Goal: Find specific page/section: Find specific page/section

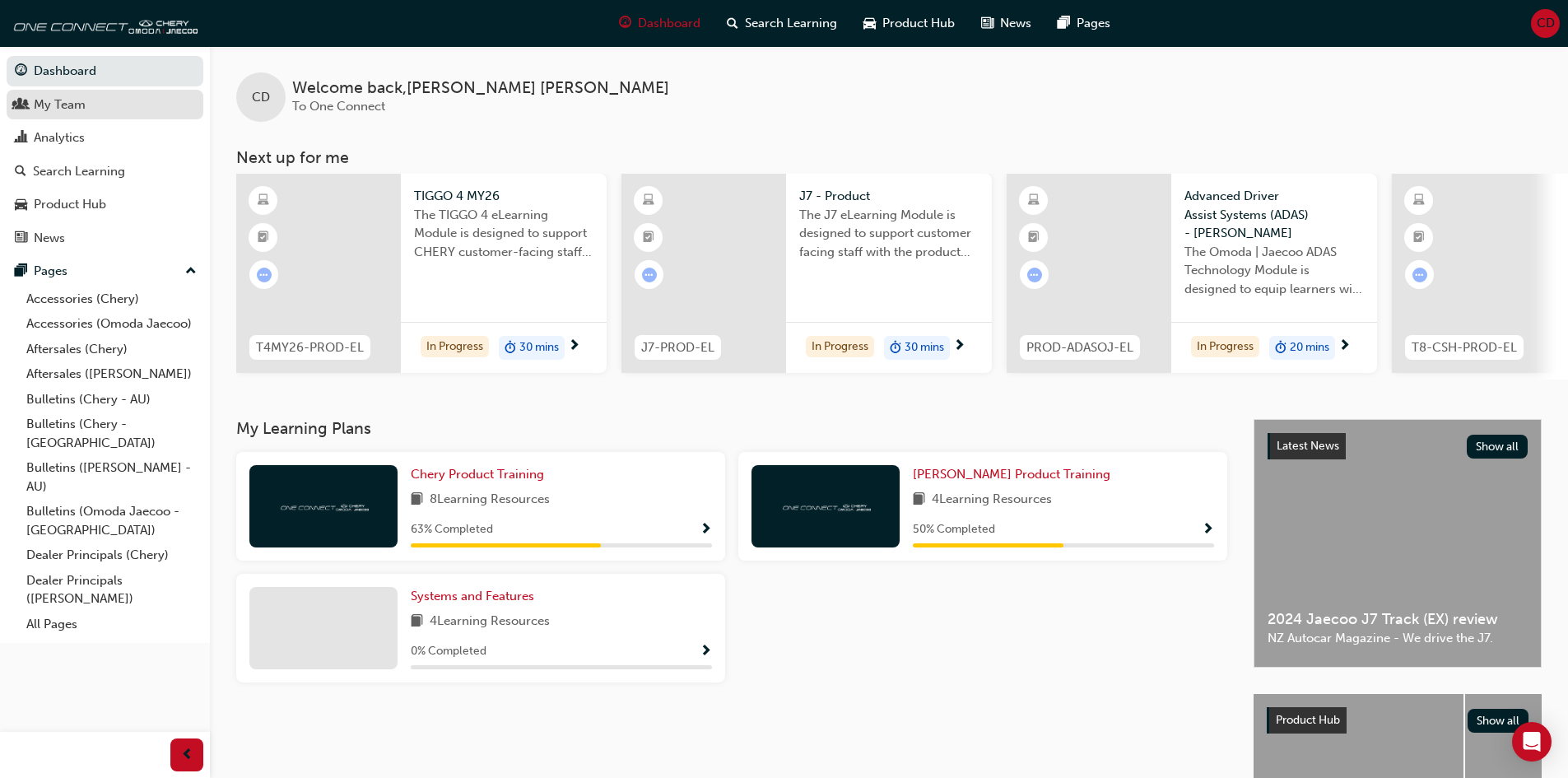
click at [75, 99] on div "My Team" at bounding box center [60, 104] width 52 height 19
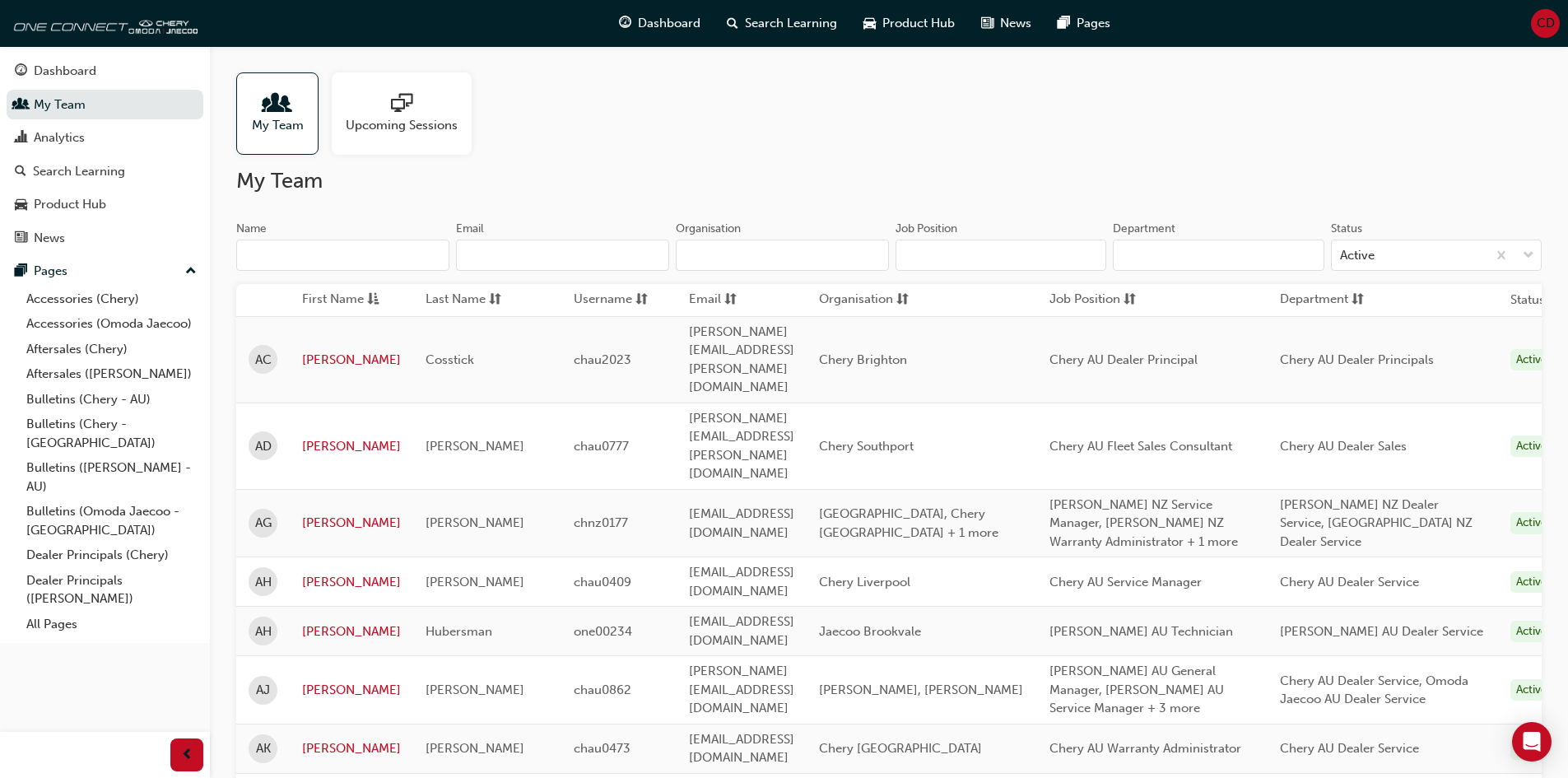
click at [301, 251] on input "Name" at bounding box center [342, 255] width 213 height 32
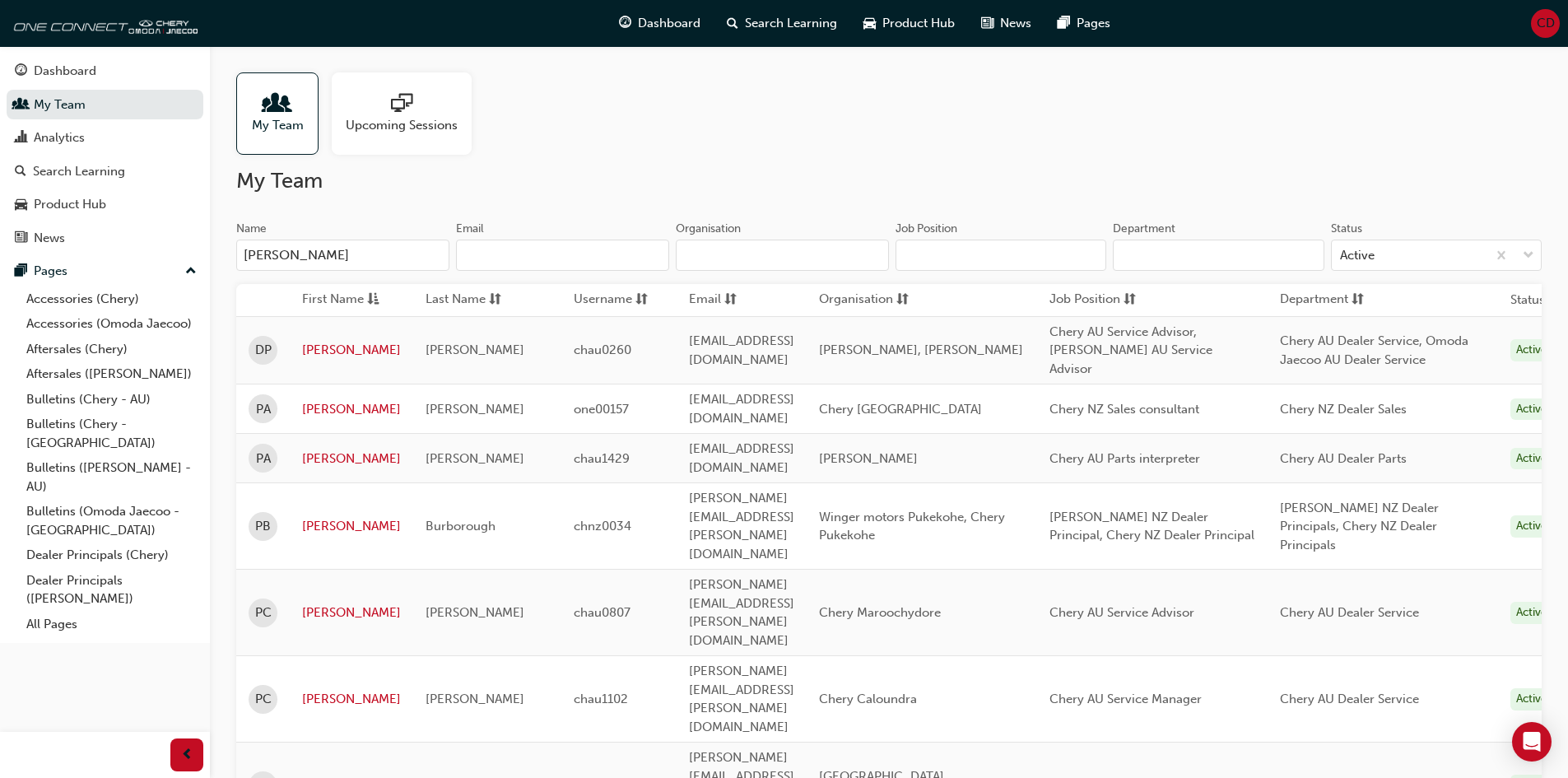
click at [369, 266] on input "[PERSON_NAME]" at bounding box center [342, 255] width 213 height 32
click at [367, 260] on input "[PERSON_NAME]" at bounding box center [342, 255] width 213 height 32
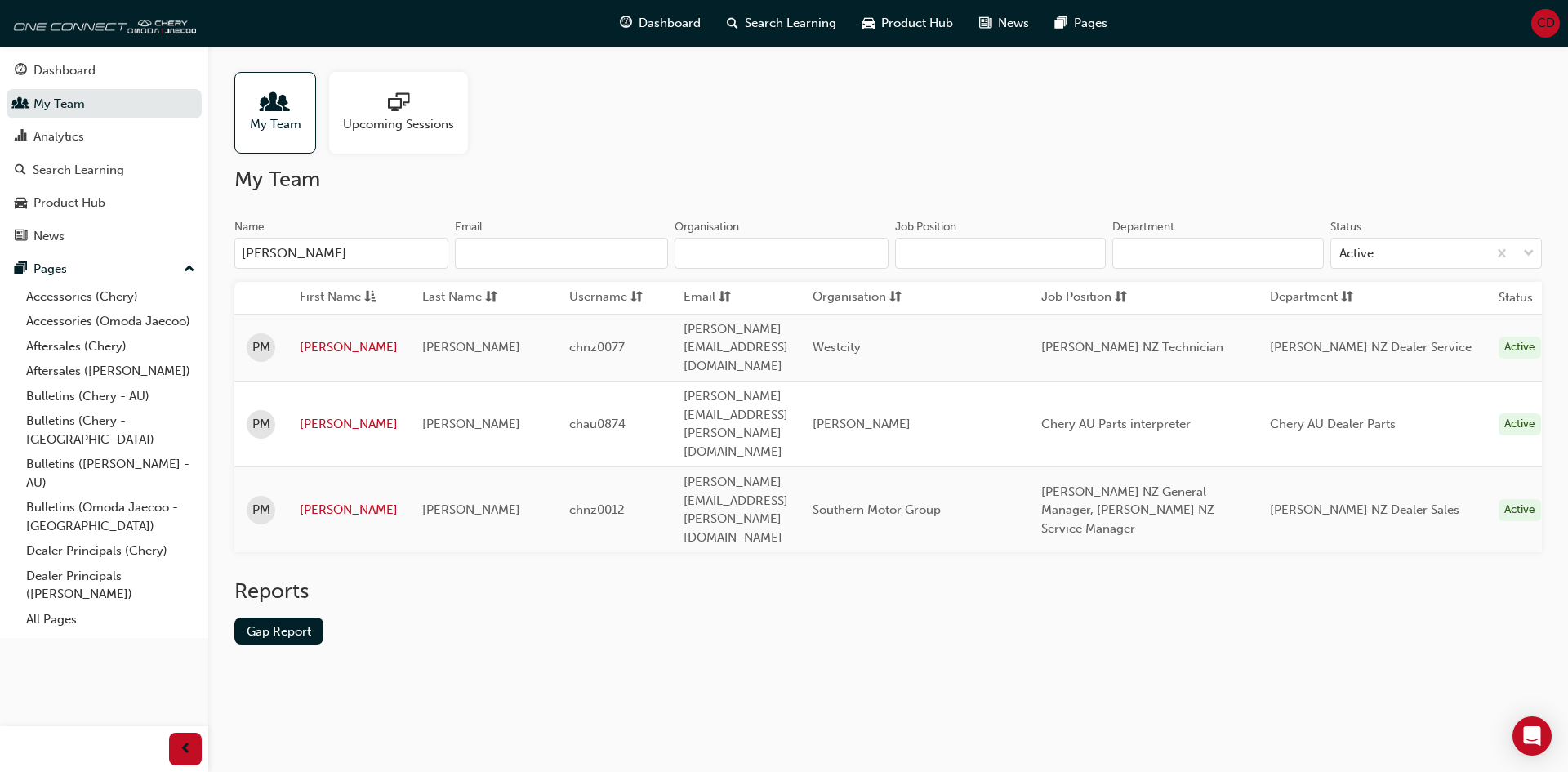
type input "[PERSON_NAME]"
drag, startPoint x: 1057, startPoint y: 430, endPoint x: 921, endPoint y: 429, distance: 136.0
click at [921, 467] on td "Southern Motor Group" at bounding box center [914, 509] width 228 height 86
copy span "Southern Motor Group"
click at [717, 255] on input "Organisation" at bounding box center [781, 253] width 214 height 31
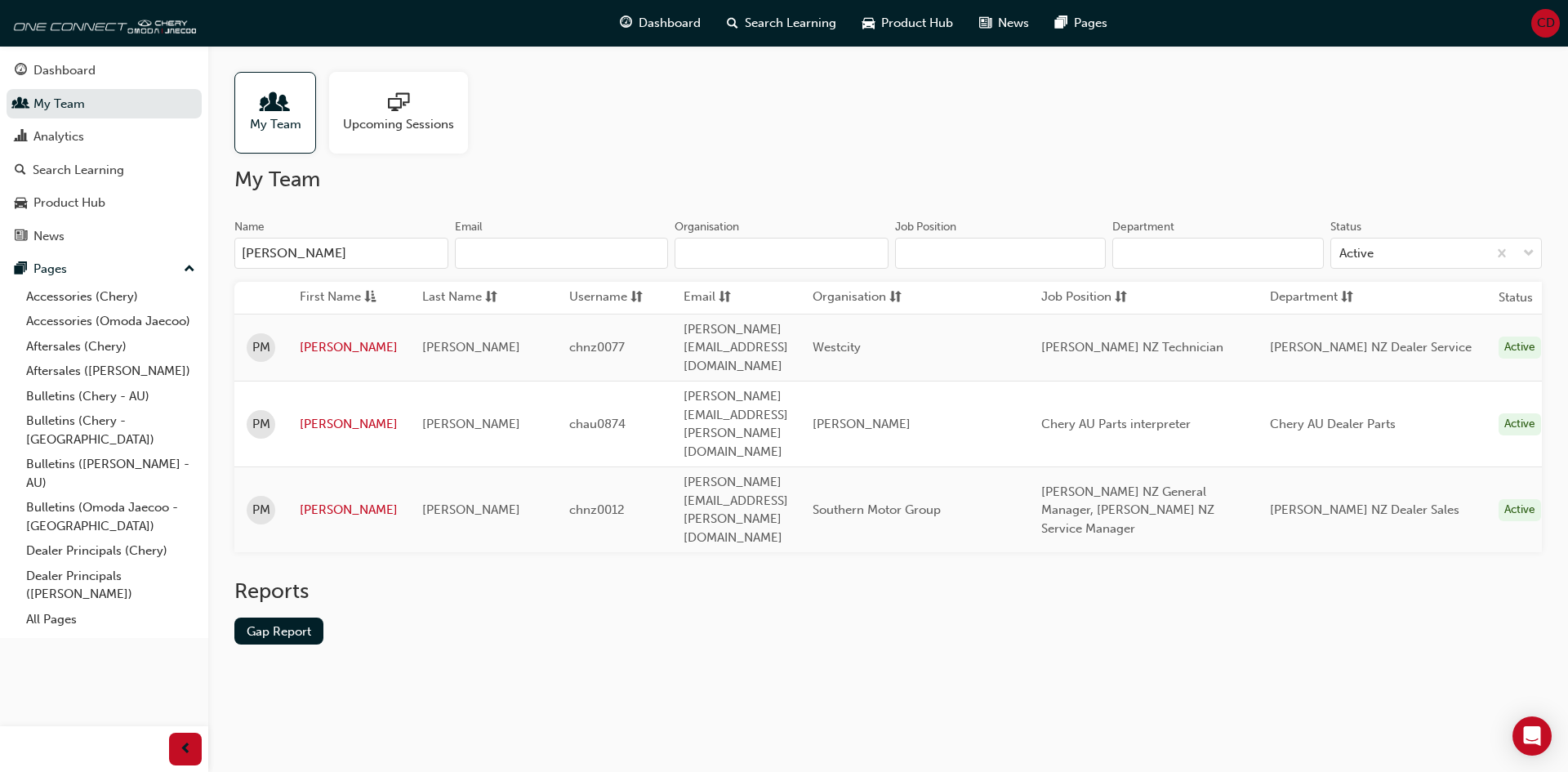
paste input "Southern Motor Group"
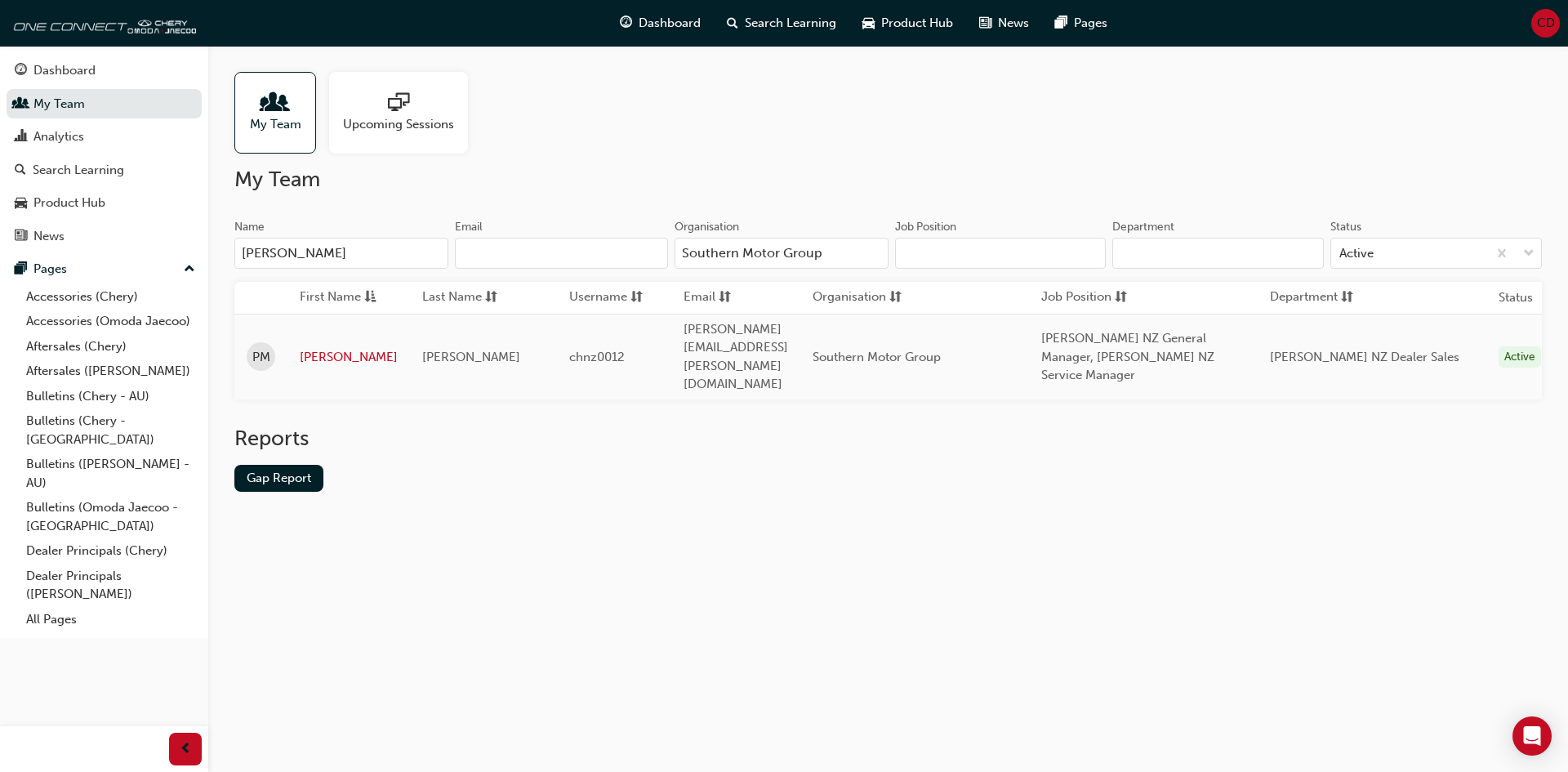
type input "Southern Motor Group"
click at [332, 260] on input "[PERSON_NAME]" at bounding box center [340, 253] width 214 height 31
click at [332, 257] on input "[PERSON_NAME]" at bounding box center [340, 253] width 214 height 31
type input "p"
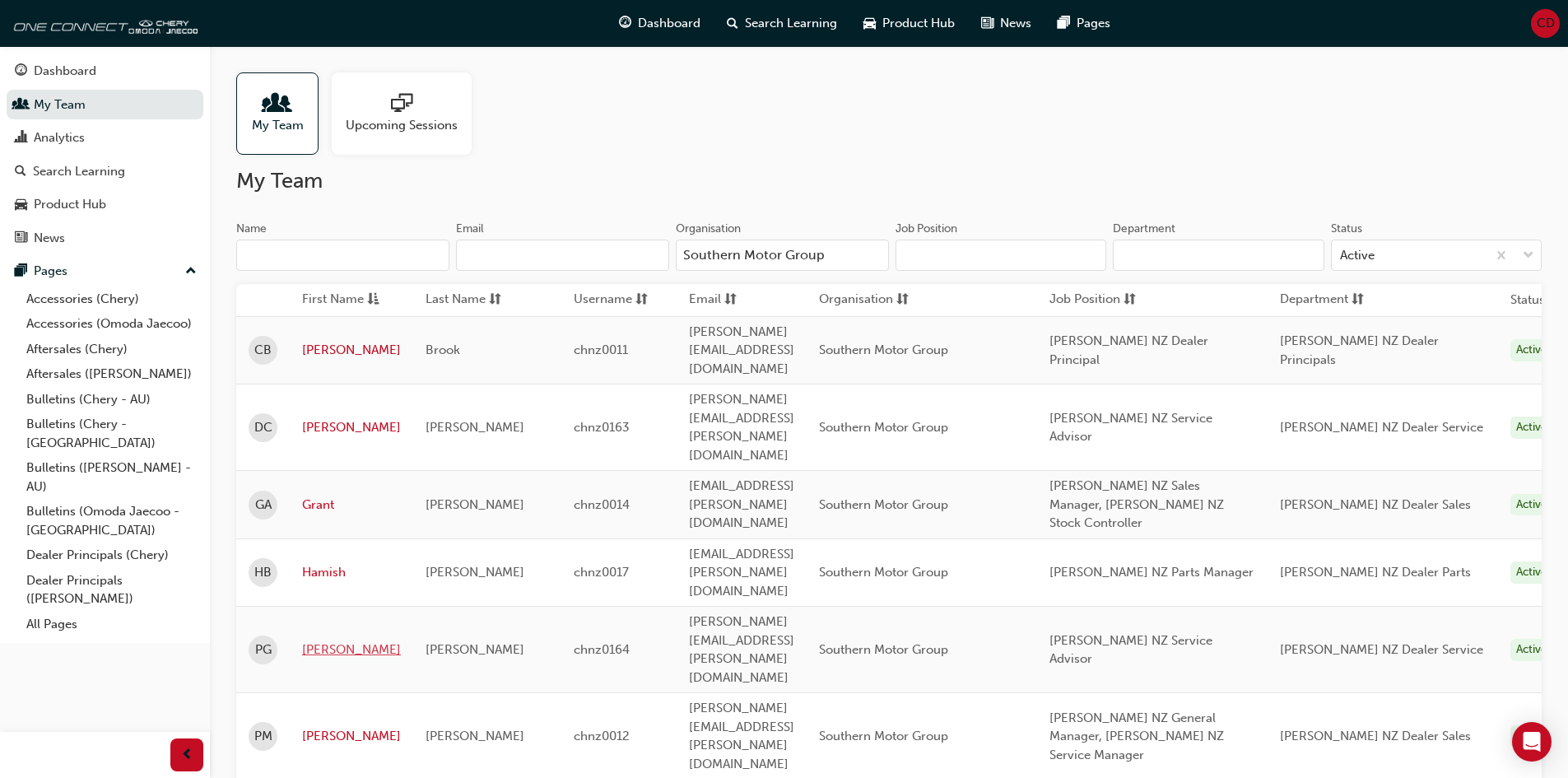
click at [323, 640] on link "[PERSON_NAME]" at bounding box center [351, 649] width 99 height 19
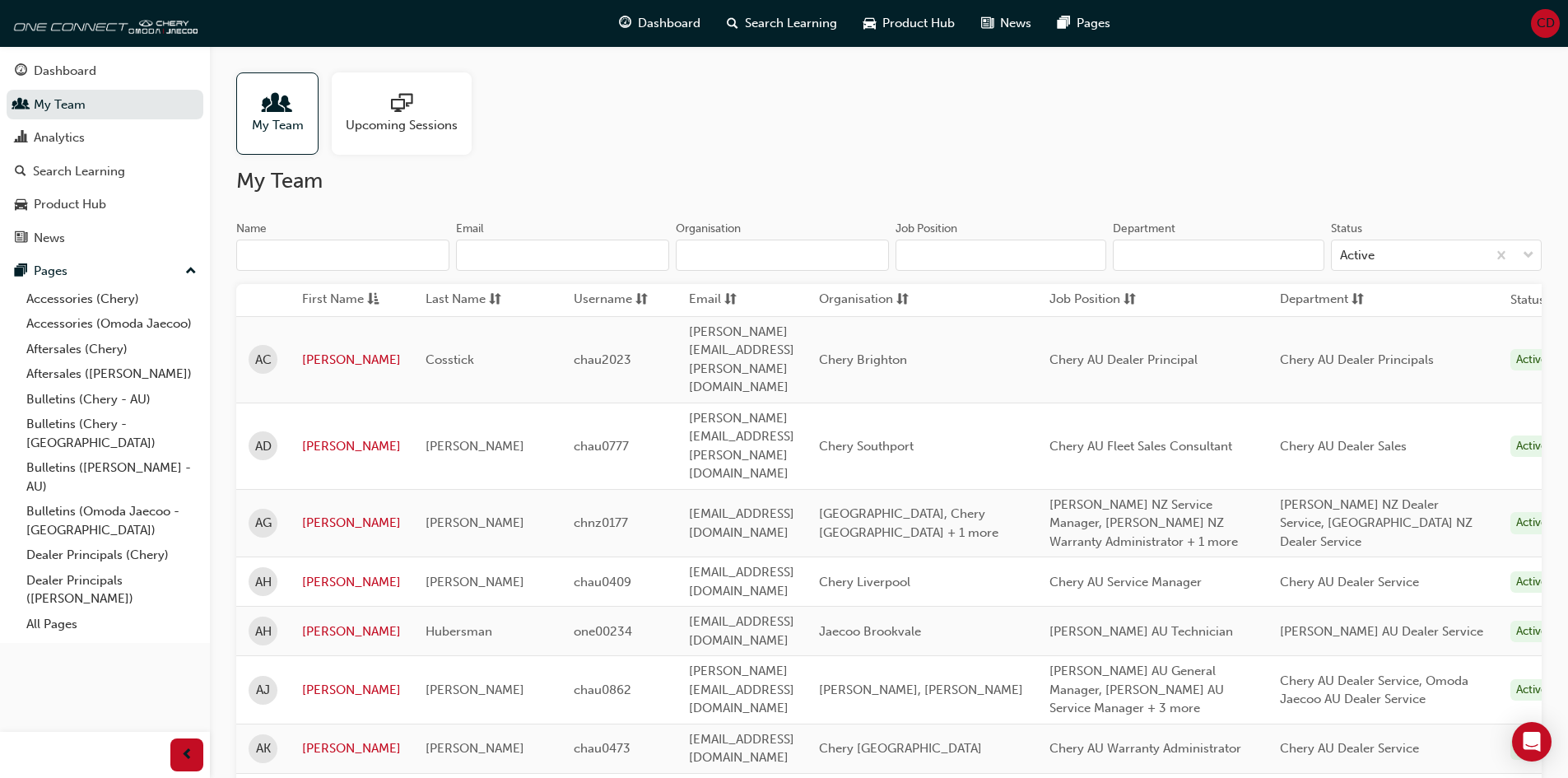
click at [757, 251] on input "Organisation" at bounding box center [782, 255] width 213 height 32
paste input "s"
click at [799, 260] on input "Organisation" at bounding box center [782, 255] width 213 height 32
click at [798, 252] on input "Organisation" at bounding box center [782, 255] width 213 height 32
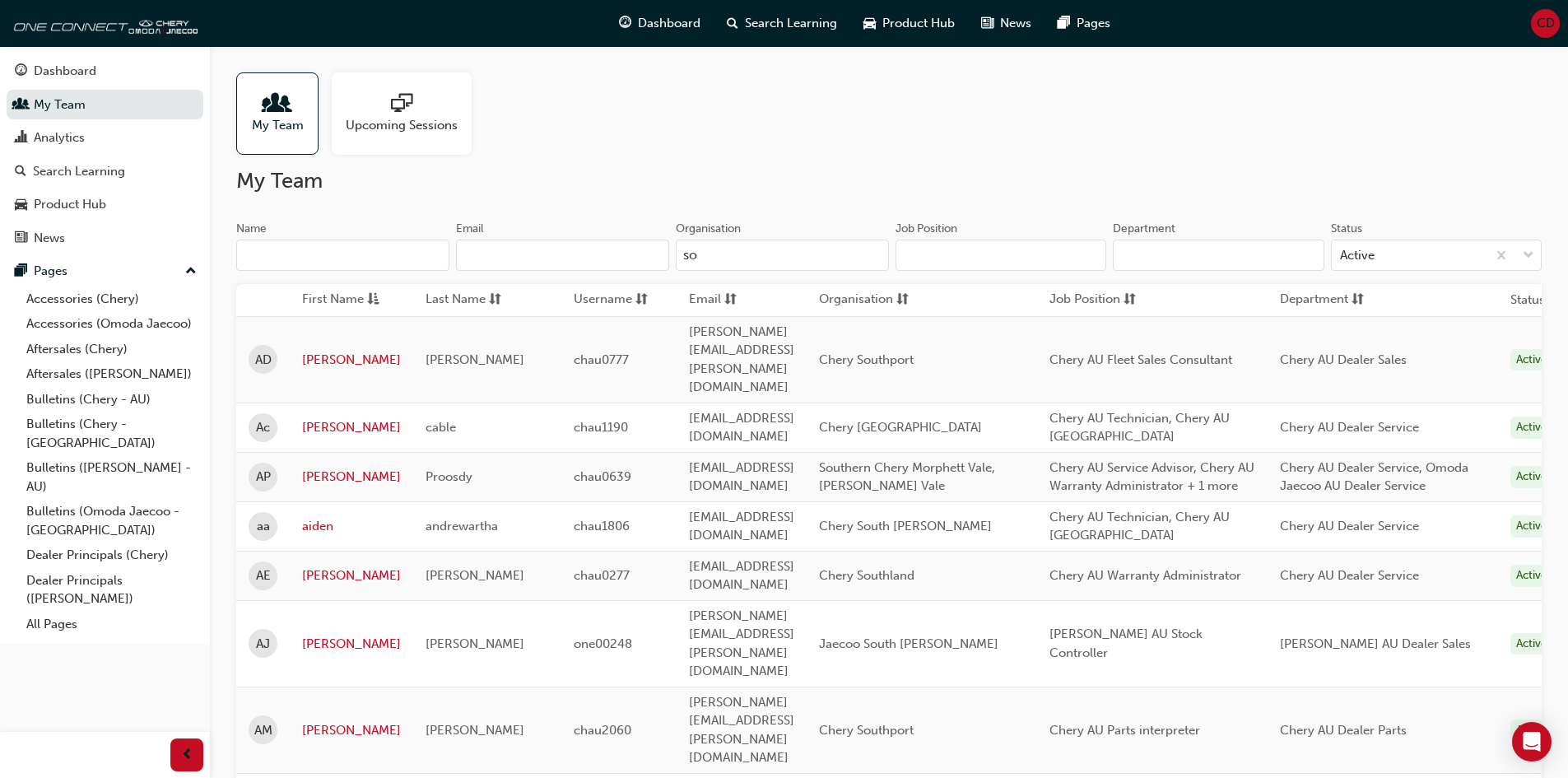
type input "s"
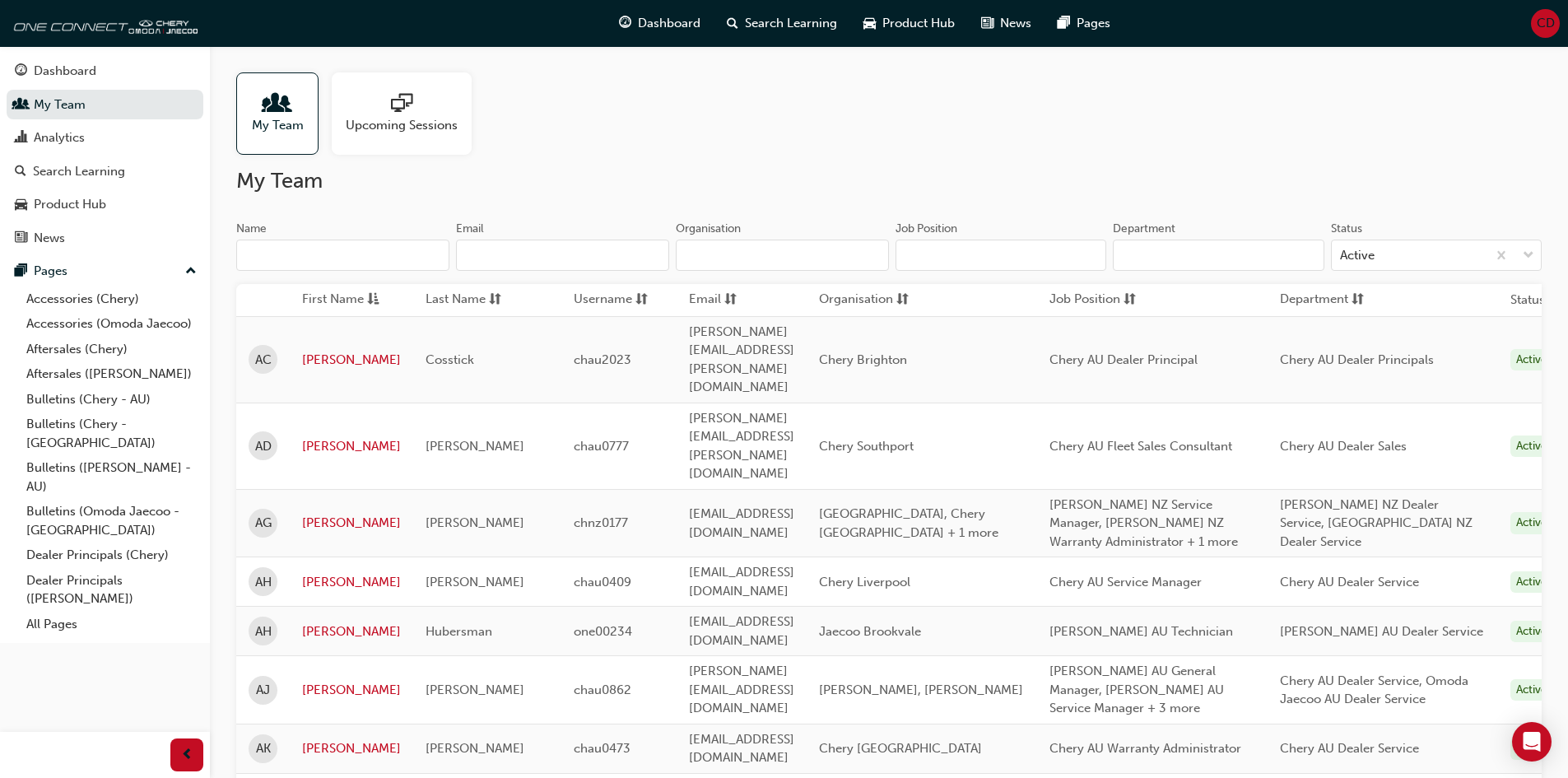
click at [359, 240] on input "Name" at bounding box center [342, 255] width 213 height 32
click at [354, 251] on input "Name" at bounding box center [342, 255] width 213 height 32
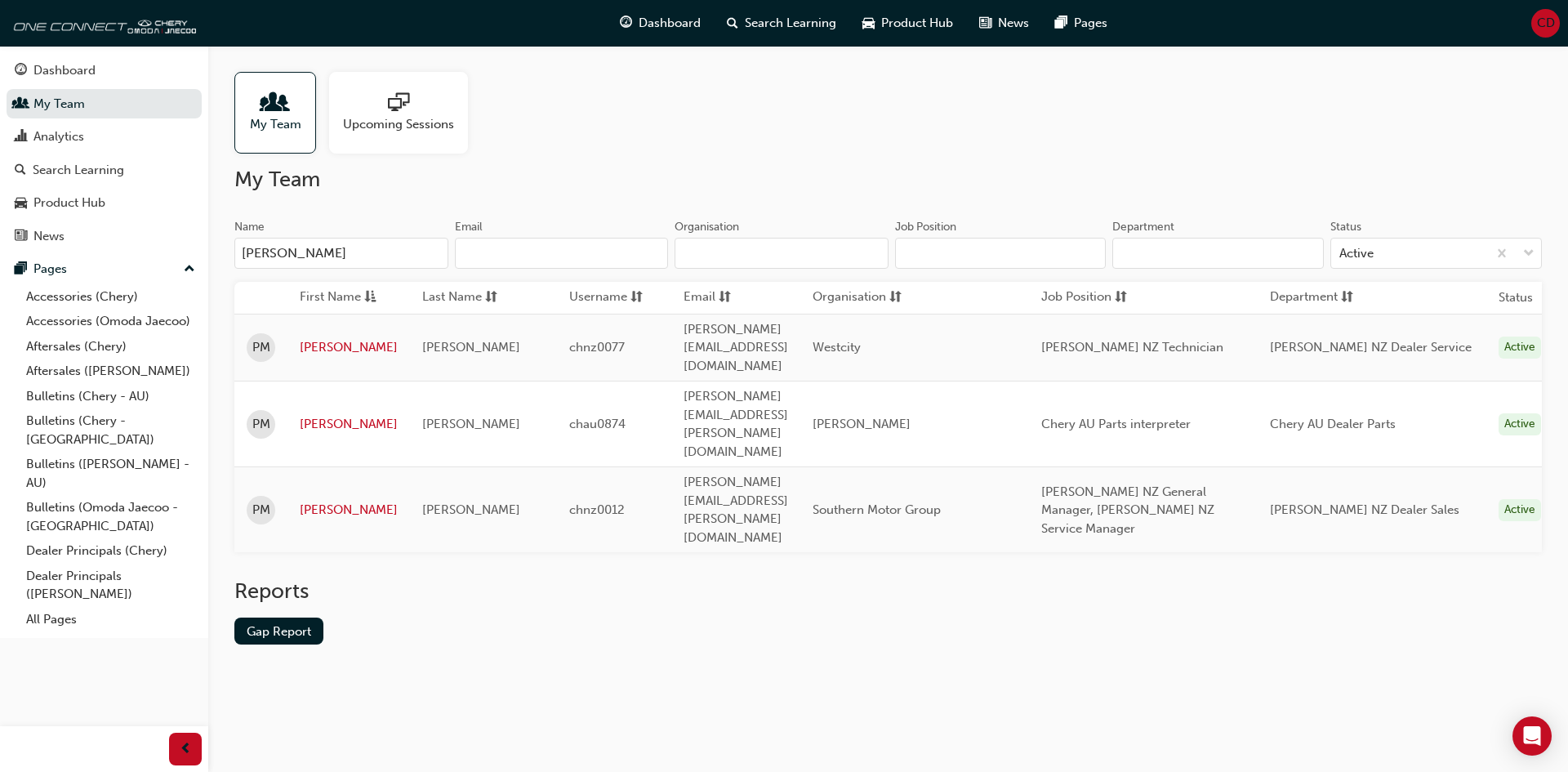
type input "[PERSON_NAME]"
click at [729, 255] on input "Organisation" at bounding box center [781, 253] width 214 height 31
drag, startPoint x: 971, startPoint y: 427, endPoint x: 952, endPoint y: 423, distance: 19.4
click at [952, 500] on div "Southern Motor Group" at bounding box center [914, 509] width 204 height 18
drag, startPoint x: 925, startPoint y: 429, endPoint x: 1080, endPoint y: 424, distance: 155.1
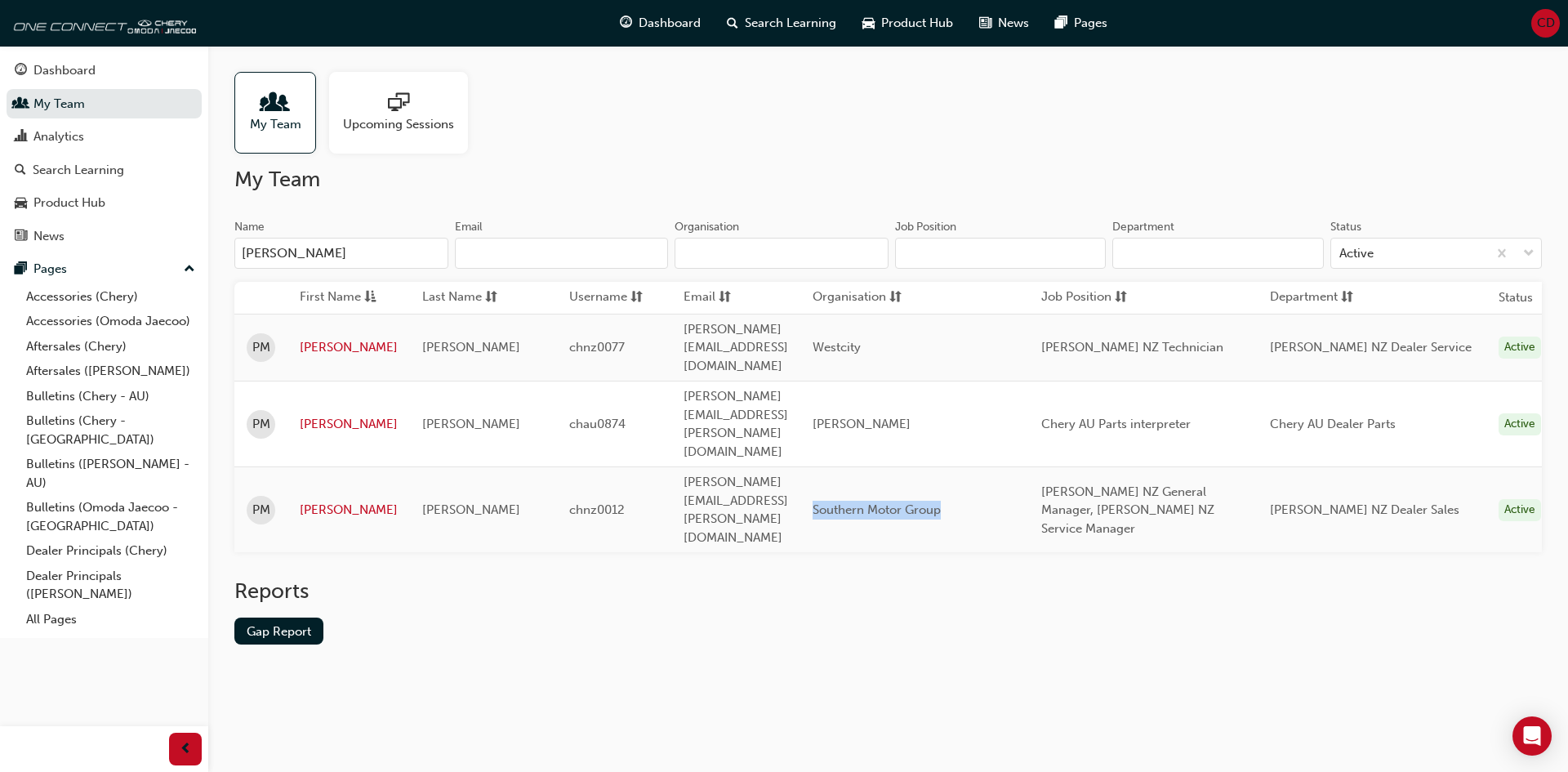
click at [1017, 500] on div "Southern Motor Group" at bounding box center [914, 509] width 204 height 18
copy span "Southern Motor Group"
click at [759, 248] on input "Organisation" at bounding box center [781, 253] width 214 height 31
paste input "Southern Motor Group"
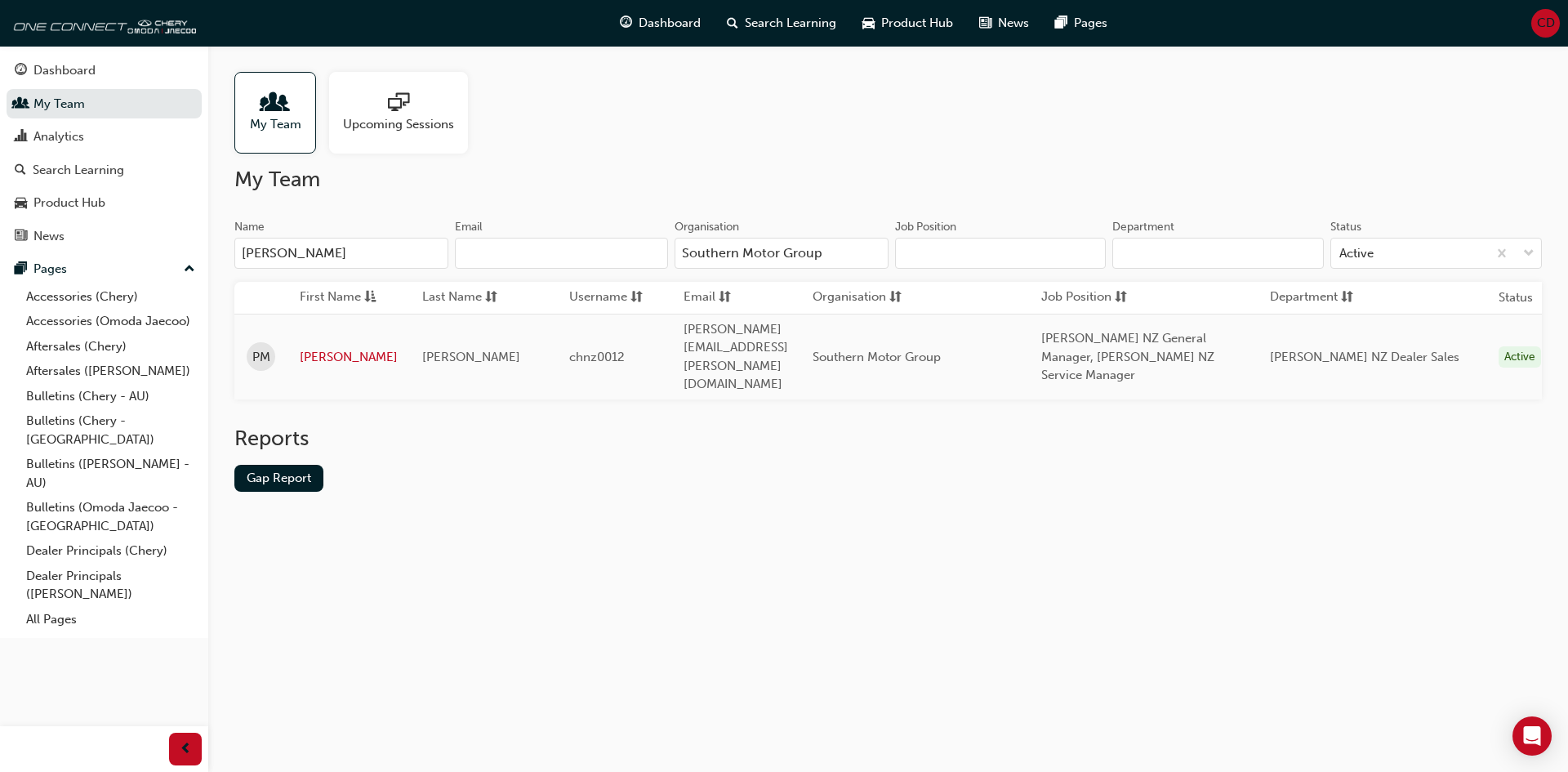
type input "Southern Motor Group"
click at [380, 255] on input "[PERSON_NAME]" at bounding box center [340, 253] width 214 height 31
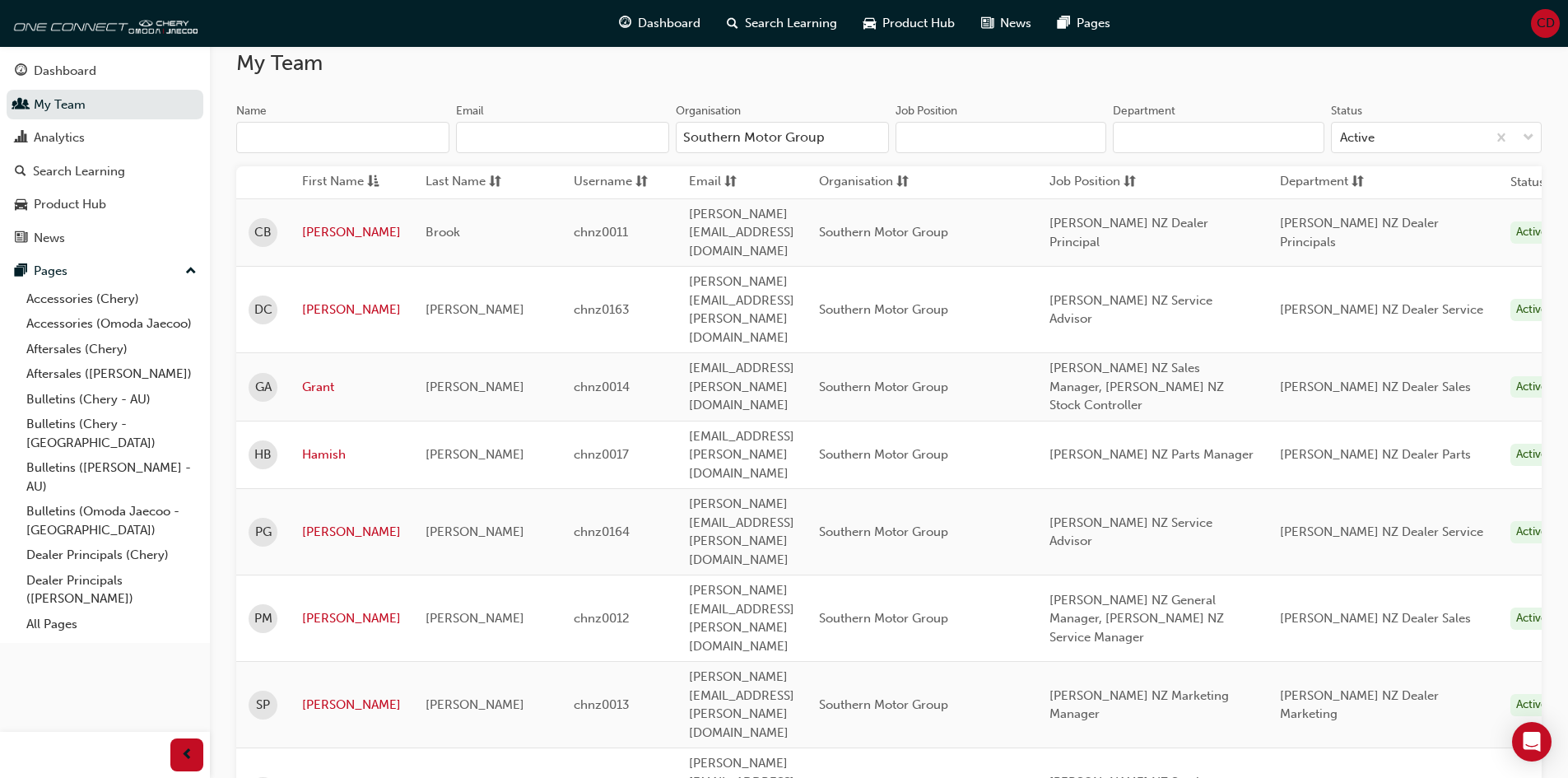
scroll to position [35, 0]
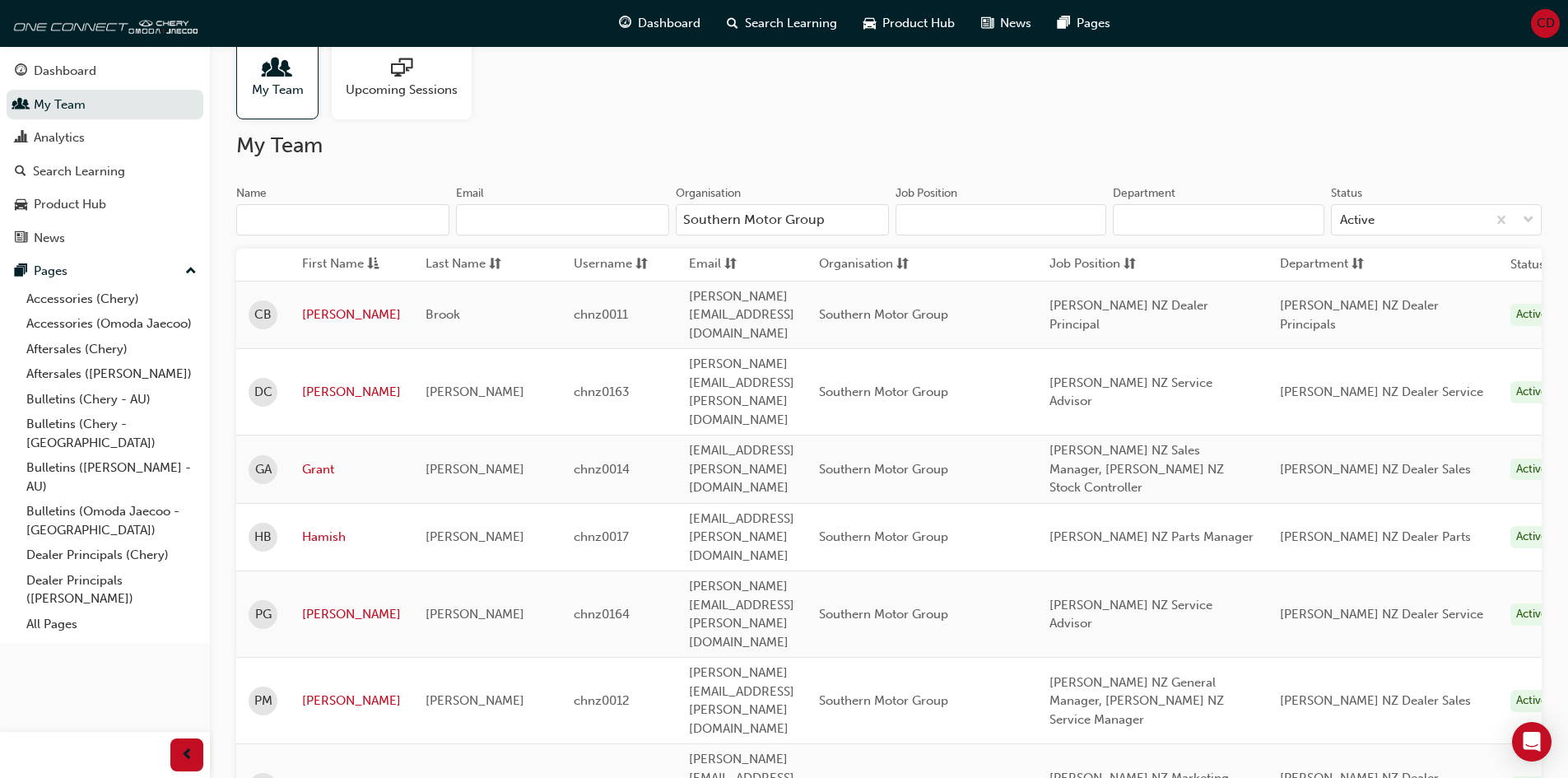
click at [850, 213] on input "Southern Motor Group" at bounding box center [782, 220] width 213 height 32
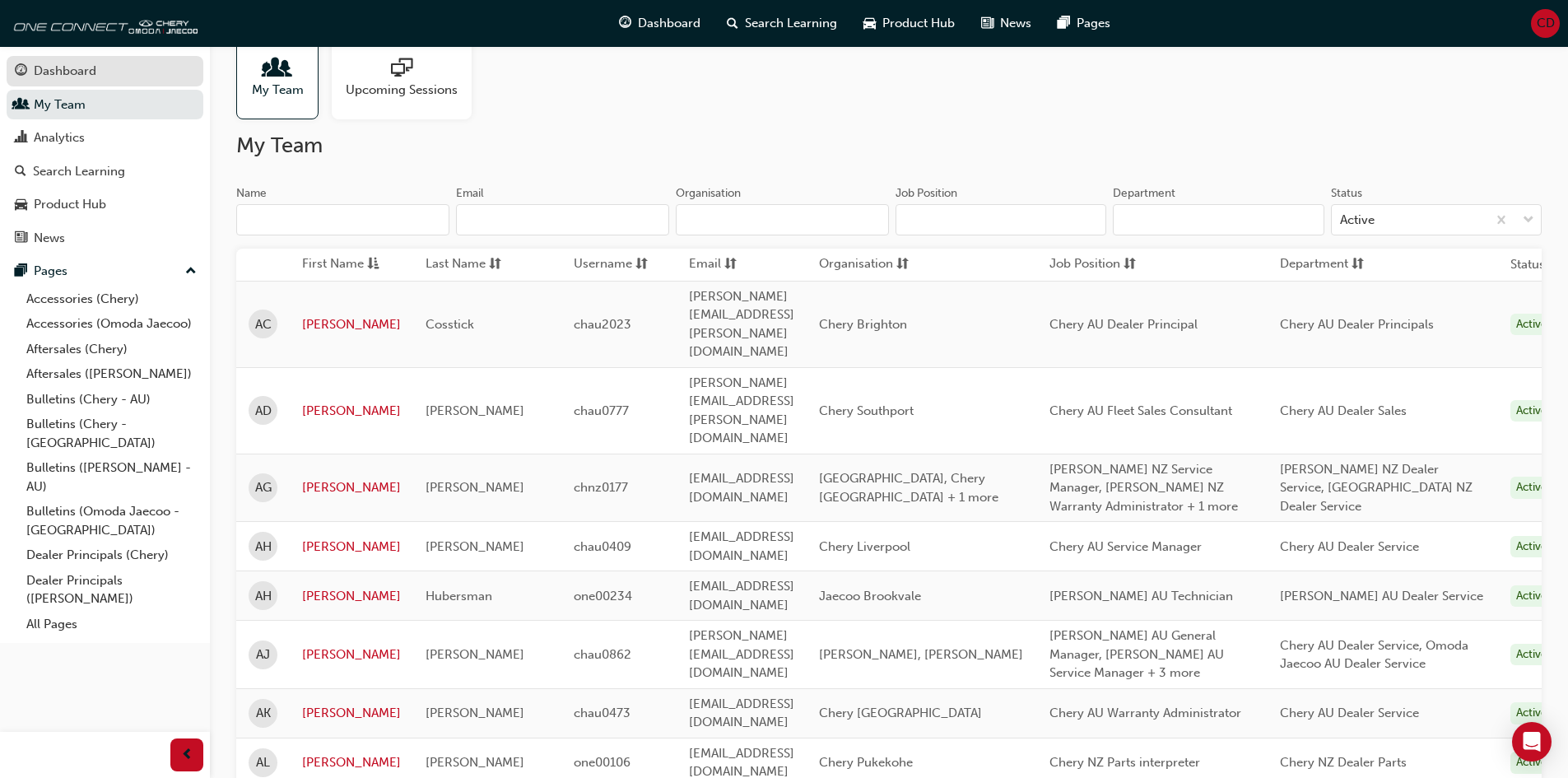
click at [66, 70] on div "Dashboard" at bounding box center [64, 71] width 62 height 19
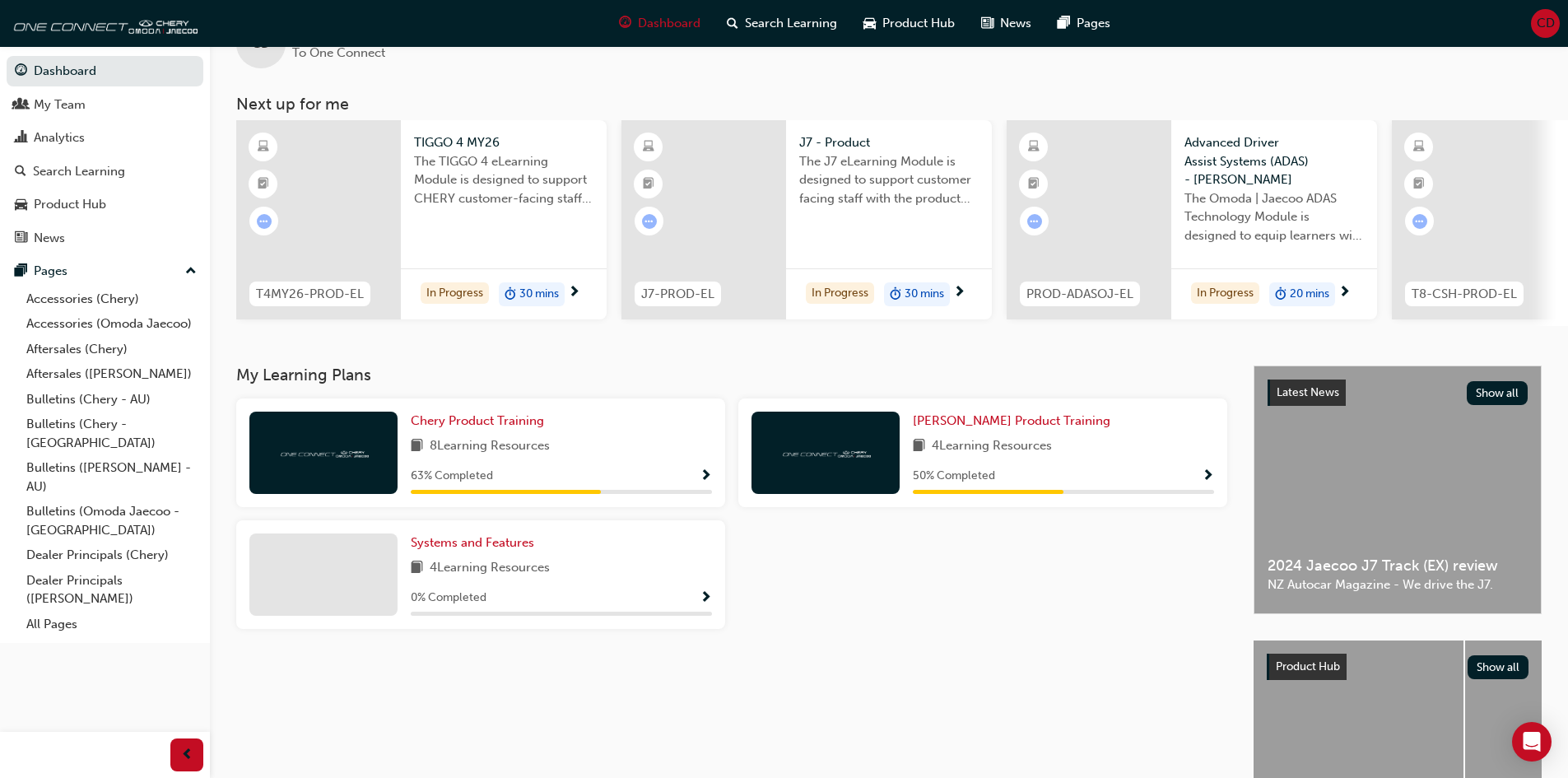
scroll to position [82, 0]
